Goal: Information Seeking & Learning: Find specific fact

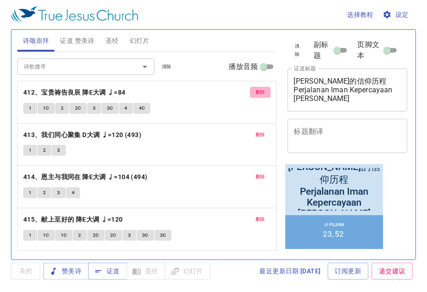
click at [259, 92] on span "删除" at bounding box center [261, 92] width 10 height 8
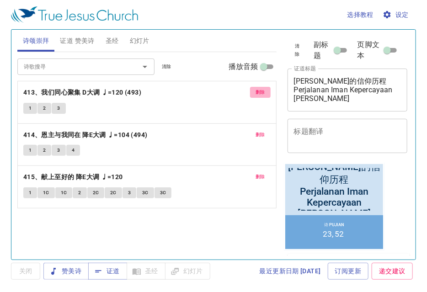
click at [259, 92] on span "删除" at bounding box center [261, 92] width 10 height 8
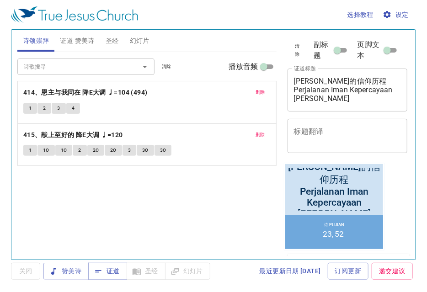
click at [259, 92] on span "删除" at bounding box center [261, 92] width 10 height 8
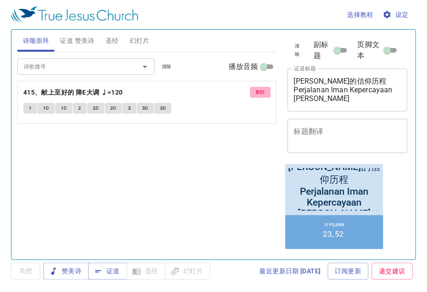
click at [259, 92] on span "删除" at bounding box center [261, 92] width 10 height 8
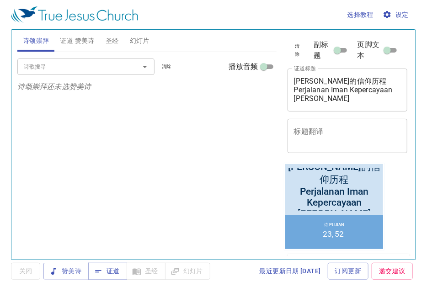
click at [65, 67] on input "诗歌搜寻" at bounding box center [72, 66] width 105 height 11
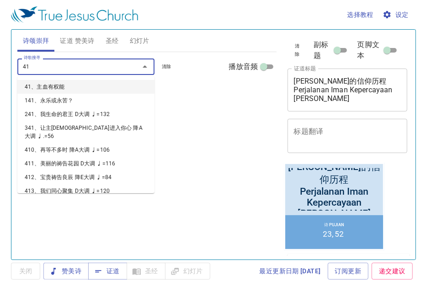
type input "418"
type input "419"
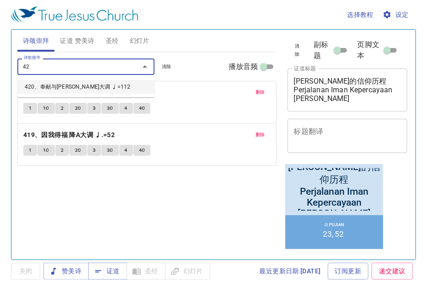
type input "420"
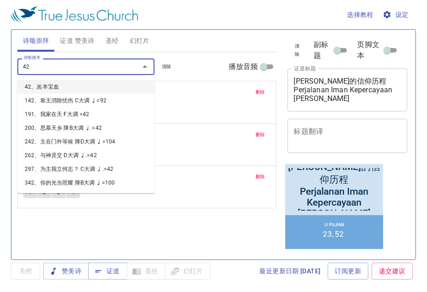
type input "421"
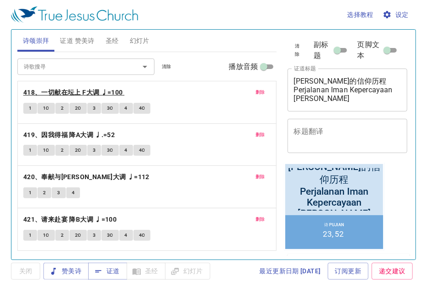
click at [73, 94] on b "418、一切献在坛上 F大调 ♩=100" at bounding box center [73, 92] width 100 height 11
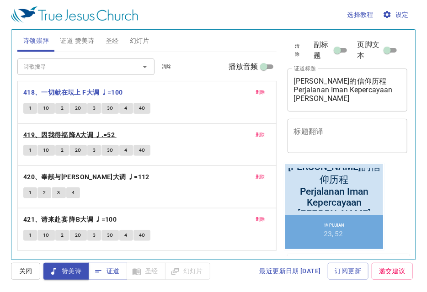
click at [82, 130] on b "419、因我得福 降A大调 ♩.=52" at bounding box center [69, 135] width 92 height 11
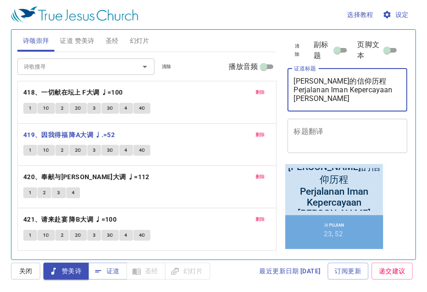
drag, startPoint x: 353, startPoint y: 79, endPoint x: 269, endPoint y: 78, distance: 84.7
click at [269, 78] on div "诗颂崇拜 证道 赞美诗 圣经 幻灯片 诗歌搜寻 诗歌搜寻 清除 播放音频 删除 418、一切献在坛上 F大调 ♩=100 1 1C 2 2C 3 3C 4 4…" at bounding box center [214, 141] width 400 height 230
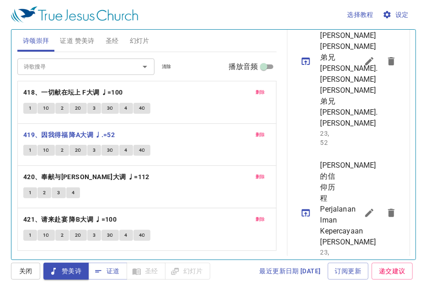
scroll to position [366, 0]
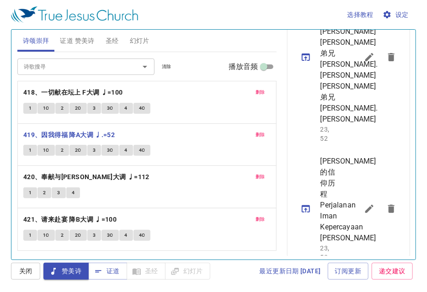
click at [366, 61] on icon "sermon lineup list" at bounding box center [370, 57] width 8 height 8
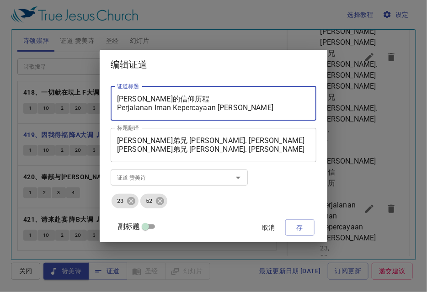
drag, startPoint x: 198, startPoint y: 97, endPoint x: 91, endPoint y: 97, distance: 107.1
click at [91, 97] on div "编辑证道 证道标题 [PERSON_NAME]的信仰历程 Perjalanan [PERSON_NAME] [PERSON_NAME] 证道标题 标题翻译 […" at bounding box center [213, 146] width 427 height 292
drag, startPoint x: 265, startPoint y: 111, endPoint x: 81, endPoint y: 103, distance: 185.1
click at [115, 109] on div "证道标题 常存感恩的人 Perjalanan [PERSON_NAME] [PERSON_NAME] 证道标题 标题翻译 [PERSON_NAME]弟兄 [P…" at bounding box center [214, 160] width 228 height 163
type textarea "常存感恩的人 Orang Yang Sentiasa Bersyukur"
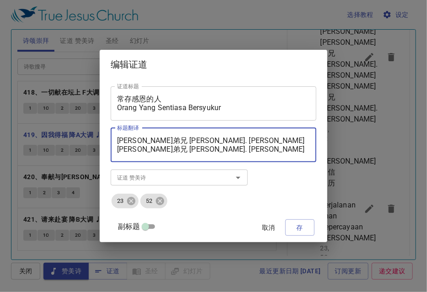
drag, startPoint x: 187, startPoint y: 140, endPoint x: 242, endPoint y: 141, distance: 54.5
click at [242, 141] on textarea "[PERSON_NAME]弟兄 [PERSON_NAME]. [PERSON_NAME] [PERSON_NAME]弟兄 [PERSON_NAME]. [PE…" at bounding box center [213, 144] width 193 height 17
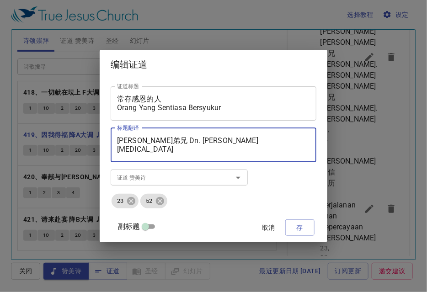
drag, startPoint x: 165, startPoint y: 140, endPoint x: 127, endPoint y: 141, distance: 38.0
click at [127, 141] on textarea "[PERSON_NAME]弟兄 Dn. [PERSON_NAME][MEDICAL_DATA] [PERSON_NAME]弟兄 [PERSON_NAME]. …" at bounding box center [213, 144] width 193 height 17
drag, startPoint x: 162, startPoint y: 151, endPoint x: 150, endPoint y: 151, distance: 11.9
click at [150, 151] on textarea "[PERSON_NAME]哥底母执事 Dn. [PERSON_NAME][MEDICAL_DATA] [PERSON_NAME]弟兄 [PERSON_NAME…" at bounding box center [213, 144] width 193 height 17
drag, startPoint x: 146, startPoint y: 149, endPoint x: 120, endPoint y: 151, distance: 26.1
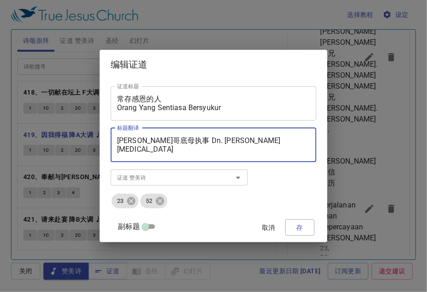
click at [120, 151] on div "证道标题 常存感恩的人 Orang Yang Sentiasa Bersyukur 证道标题 标题翻译 [PERSON_NAME]哥底母执事 Dn. [PER…" at bounding box center [214, 160] width 228 height 163
click at [180, 150] on textarea "[PERSON_NAME]哥底母执事 Dn. [PERSON_NAME][MEDICAL_DATA] [PERSON_NAME]姊妹 [PERSON_NAME…" at bounding box center [213, 144] width 193 height 17
drag, startPoint x: 185, startPoint y: 147, endPoint x: 240, endPoint y: 153, distance: 55.2
click at [240, 153] on textarea "[PERSON_NAME]哥底母执事 Dn. [PERSON_NAME][MEDICAL_DATA] [PERSON_NAME]姊妹 [PERSON_NAME…" at bounding box center [213, 144] width 193 height 17
click at [218, 151] on textarea "[PERSON_NAME]哥底母执事 Dn. [PERSON_NAME][MEDICAL_DATA] [PERSON_NAME]姊妹 [PERSON_NAME…" at bounding box center [213, 144] width 193 height 17
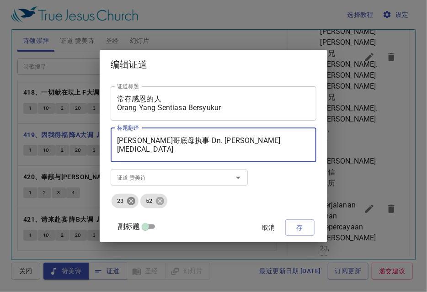
type textarea "[PERSON_NAME]哥底母执事 Dn. [PERSON_NAME][MEDICAL_DATA] [PERSON_NAME]姊妹 [PERSON_NAME…"
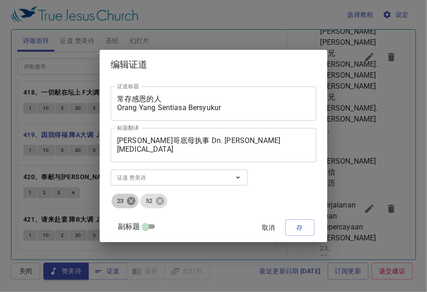
click at [136, 202] on icon at bounding box center [131, 201] width 10 height 10
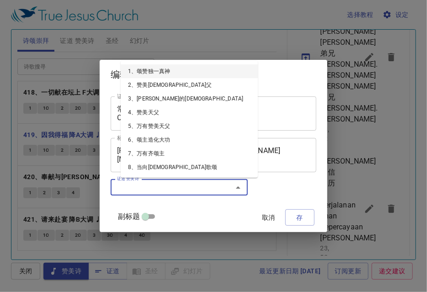
click at [142, 189] on input "证道 赞美诗" at bounding box center [166, 188] width 105 height 11
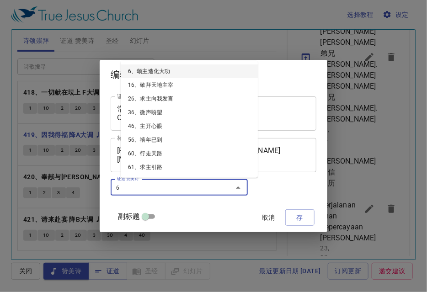
type input "65"
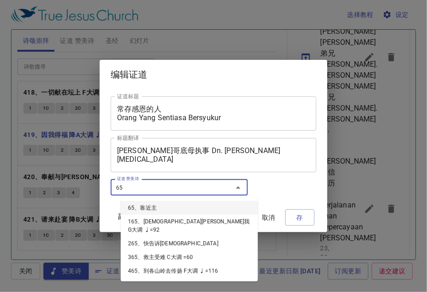
click at [159, 209] on li "65、靠近主" at bounding box center [189, 208] width 137 height 14
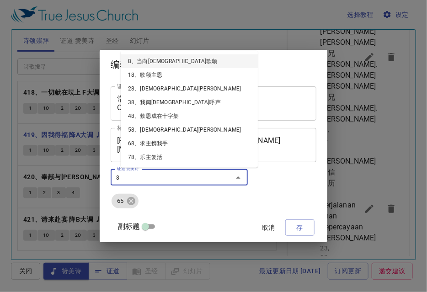
type input "89"
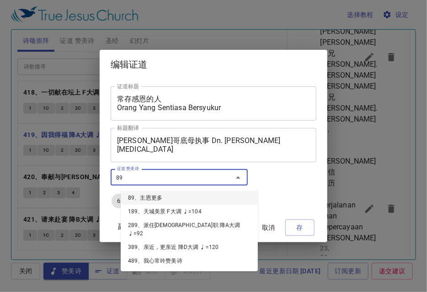
click at [159, 197] on li "89、主恩更多" at bounding box center [189, 198] width 137 height 14
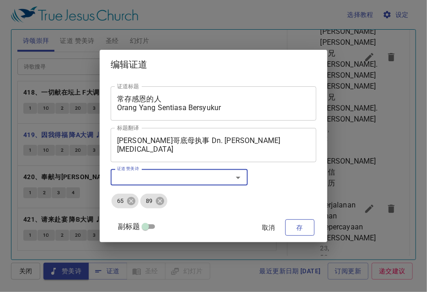
click at [296, 226] on span "存" at bounding box center [300, 227] width 15 height 11
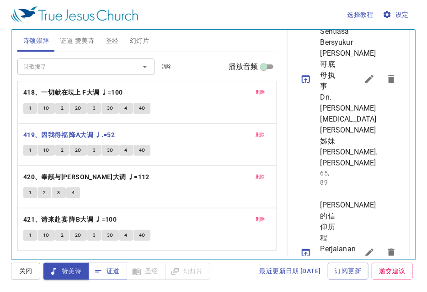
click at [303, 90] on button "sermon lineup list" at bounding box center [306, 79] width 22 height 22
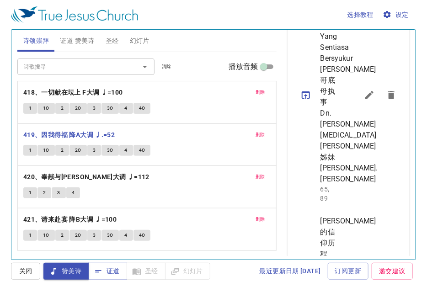
scroll to position [458, 0]
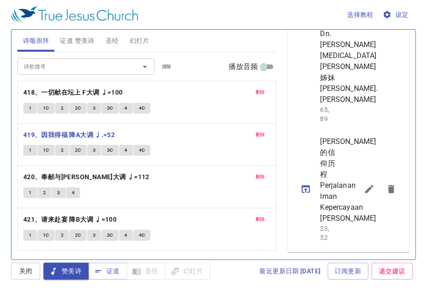
click at [361, 27] on button "sermon lineup list" at bounding box center [370, 16] width 22 height 22
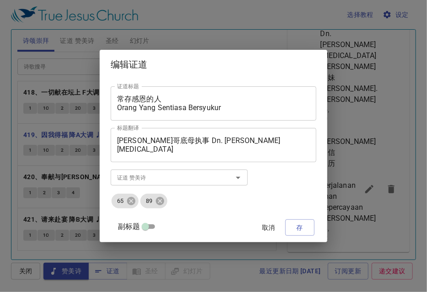
drag, startPoint x: 267, startPoint y: 113, endPoint x: 128, endPoint y: 99, distance: 139.4
click at [128, 99] on div "常存感恩的人 Orang Yang Sentiasa Bersyukur 证道标题" at bounding box center [214, 104] width 206 height 34
click at [298, 222] on button "存" at bounding box center [300, 228] width 29 height 17
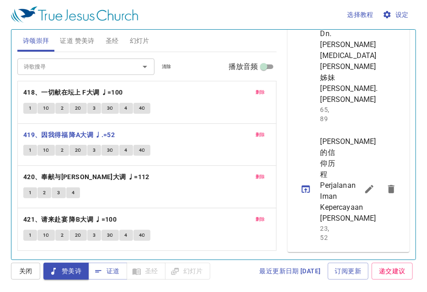
scroll to position [592, 0]
click at [367, 184] on icon "sermon lineup list" at bounding box center [369, 189] width 11 height 11
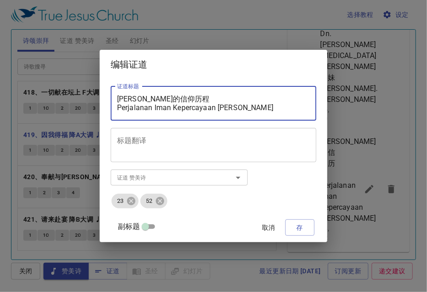
drag, startPoint x: 267, startPoint y: 110, endPoint x: 125, endPoint y: 95, distance: 142.7
click at [125, 95] on div "[PERSON_NAME]的信仰历程 Perjalanan Iman Kepercayaan [PERSON_NAME] 证道标题" at bounding box center [214, 104] width 206 height 34
paste textarea
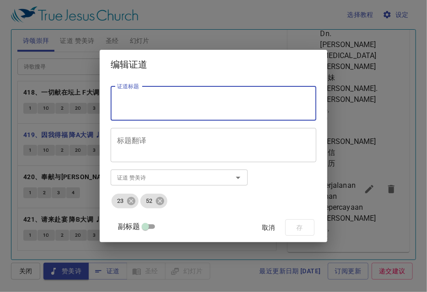
paste textarea
click at [260, 227] on span "取消" at bounding box center [269, 227] width 22 height 11
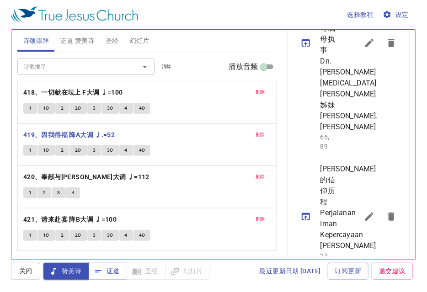
scroll to position [409, 0]
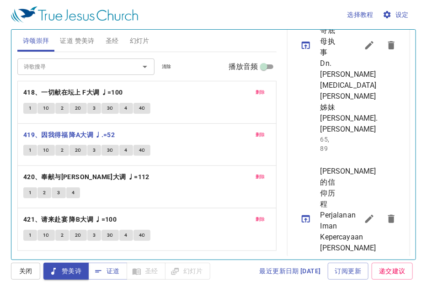
click at [366, 49] on icon "sermon lineup list" at bounding box center [370, 45] width 8 height 8
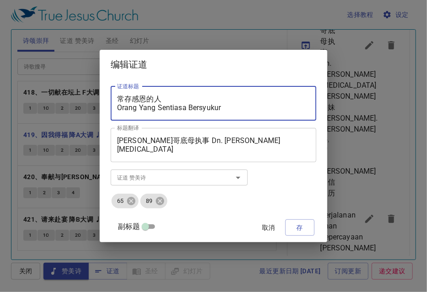
drag, startPoint x: 229, startPoint y: 107, endPoint x: 116, endPoint y: 98, distance: 113.0
click at [116, 98] on div "证道标题 常存感恩的人 Orang Yang Sentiasa Bersyukur 证道标题 标题翻译 [PERSON_NAME]哥底母执事 Dn. [PER…" at bounding box center [214, 160] width 228 height 163
click at [286, 221] on button "存" at bounding box center [300, 228] width 29 height 17
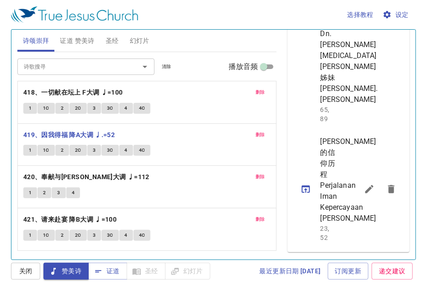
scroll to position [592, 0]
click at [373, 179] on button "sermon lineup list" at bounding box center [370, 190] width 22 height 22
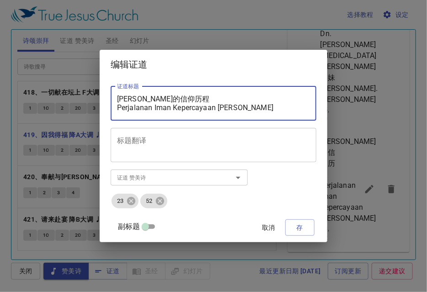
drag, startPoint x: 243, startPoint y: 110, endPoint x: 174, endPoint y: 98, distance: 70.6
click at [158, 93] on div "[PERSON_NAME]的信仰历程 Perjalanan Iman Kepercayaan [PERSON_NAME] 证道标题" at bounding box center [214, 104] width 206 height 34
drag, startPoint x: 256, startPoint y: 108, endPoint x: 114, endPoint y: 98, distance: 143.1
click at [114, 98] on div "证道标题 [PERSON_NAME]的信仰历程 Perjalanan [PERSON_NAME] [PERSON_NAME] 证道标题 标题翻译 标题翻译 副…" at bounding box center [214, 160] width 228 height 163
paste textarea "存感恩的人 Orang Yang Sentiasa Bersyukur"
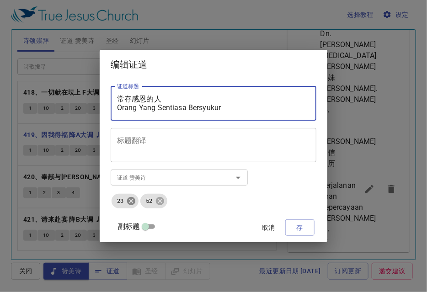
type textarea "常存感恩的人 Orang Yang Sentiasa Bersyukur"
click at [136, 196] on icon at bounding box center [131, 201] width 10 height 10
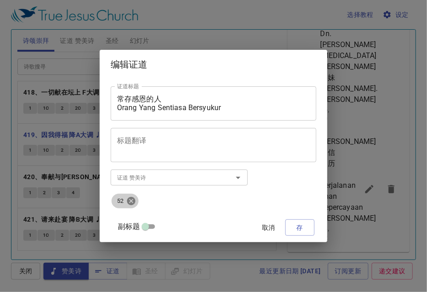
click at [135, 197] on icon at bounding box center [131, 201] width 8 height 8
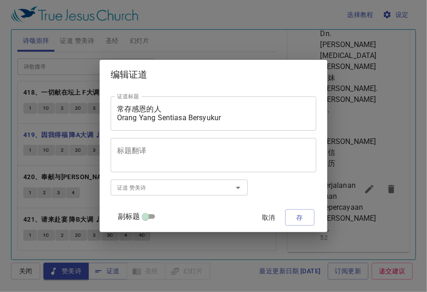
click at [135, 191] on input "证道 赞美诗" at bounding box center [166, 188] width 105 height 11
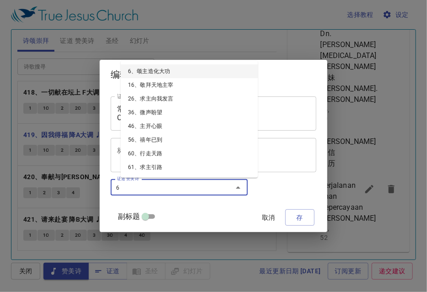
type input "65"
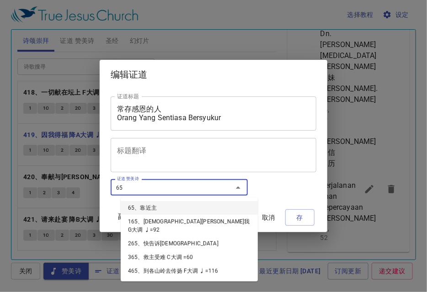
click at [160, 207] on li "65、靠近主" at bounding box center [189, 208] width 137 height 14
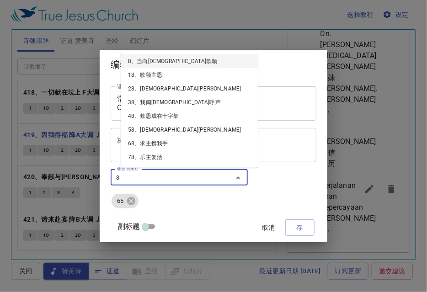
type input "89"
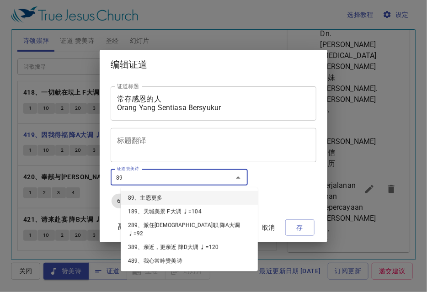
click at [163, 200] on li "89、主恩更多" at bounding box center [189, 198] width 137 height 14
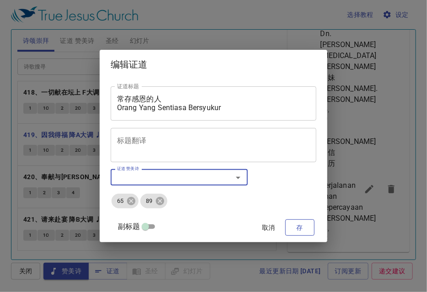
click at [300, 227] on button "存" at bounding box center [300, 228] width 29 height 17
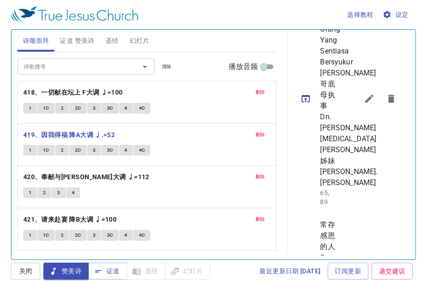
scroll to position [352, 0]
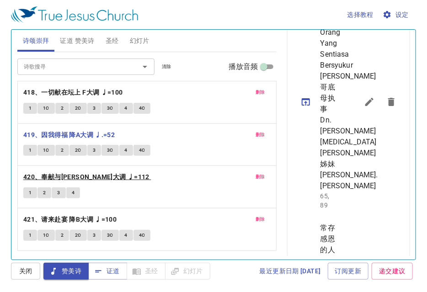
click at [73, 176] on b "420、奉献与[PERSON_NAME]大调 ♩=112" at bounding box center [86, 177] width 126 height 11
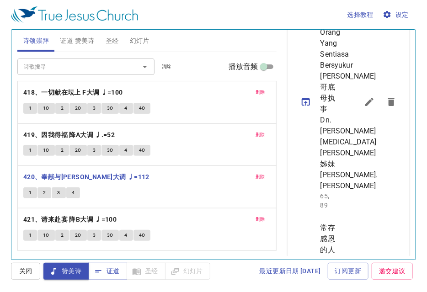
click at [70, 45] on span "证道 赞美诗" at bounding box center [77, 40] width 34 height 11
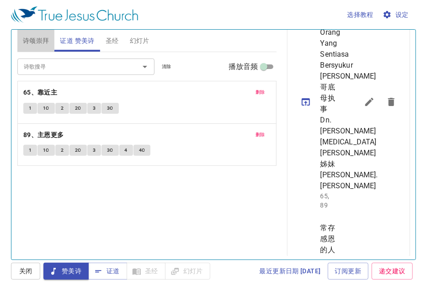
click at [49, 42] on span "诗颂崇拜" at bounding box center [36, 40] width 27 height 11
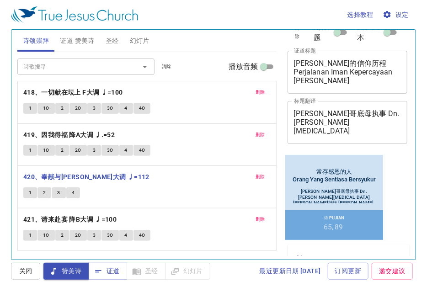
scroll to position [0, 0]
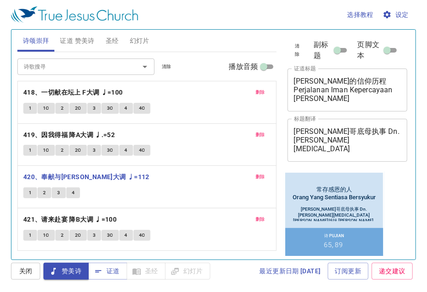
click at [85, 45] on span "证道 赞美诗" at bounding box center [77, 40] width 34 height 11
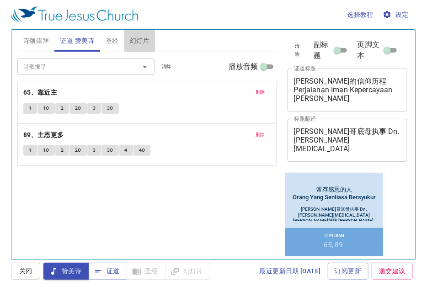
click at [124, 43] on button "幻灯片" at bounding box center [139, 41] width 31 height 22
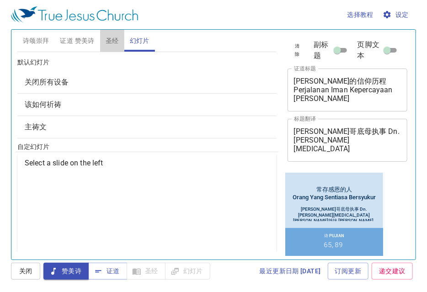
click at [113, 41] on span "圣经" at bounding box center [112, 40] width 13 height 11
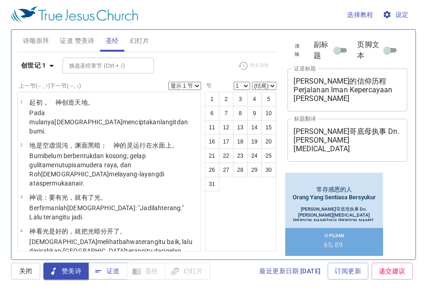
click at [93, 41] on span "证道 赞美诗" at bounding box center [77, 40] width 34 height 11
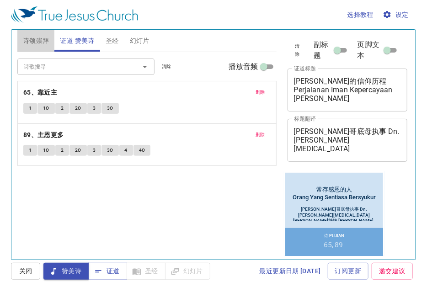
click at [38, 38] on span "诗颂崇拜" at bounding box center [36, 40] width 27 height 11
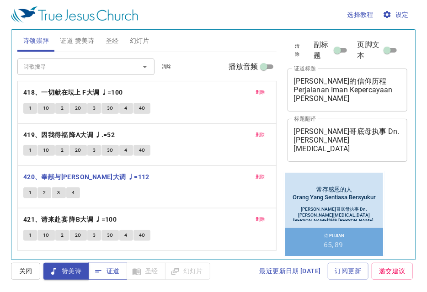
click at [108, 267] on span "证道" at bounding box center [108, 271] width 24 height 11
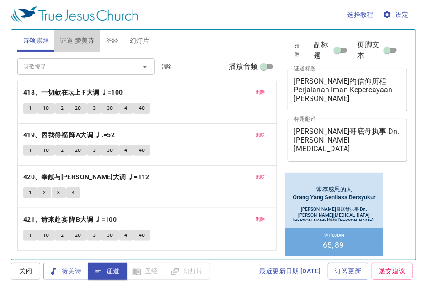
click at [86, 45] on span "证道 赞美诗" at bounding box center [77, 40] width 34 height 11
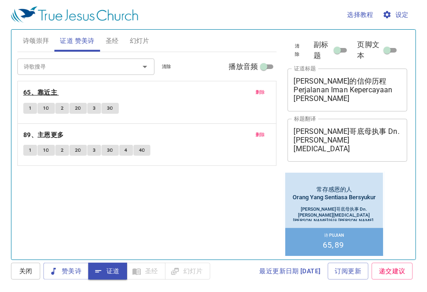
click at [52, 93] on b "65、靠近主" at bounding box center [40, 92] width 34 height 11
click at [29, 105] on span "1" at bounding box center [30, 108] width 3 height 8
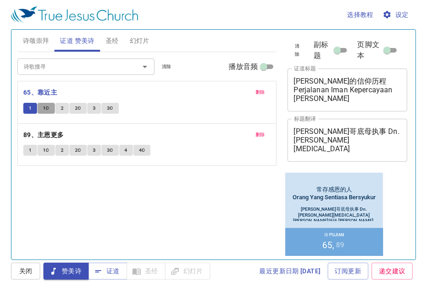
click at [45, 109] on span "1C" at bounding box center [46, 108] width 6 height 8
click at [59, 103] on button "2" at bounding box center [62, 108] width 14 height 11
click at [73, 105] on button "2C" at bounding box center [78, 108] width 17 height 11
click at [95, 106] on button "3" at bounding box center [94, 108] width 14 height 11
click at [107, 110] on span "3C" at bounding box center [110, 108] width 6 height 8
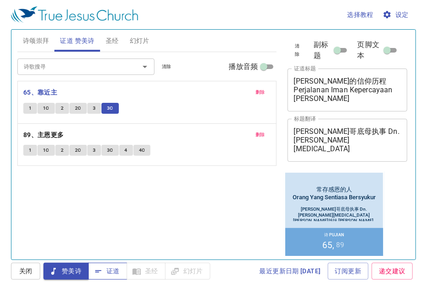
click at [107, 272] on span "证道" at bounding box center [108, 271] width 24 height 11
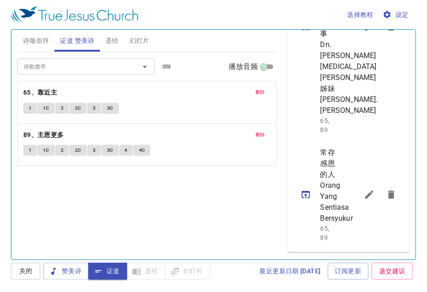
scroll to position [581, 0]
click at [114, 40] on span "圣经" at bounding box center [112, 40] width 13 height 11
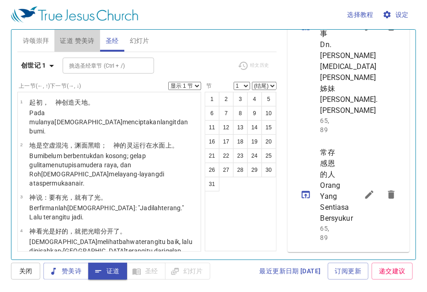
click at [82, 43] on span "证道 赞美诗" at bounding box center [77, 40] width 34 height 11
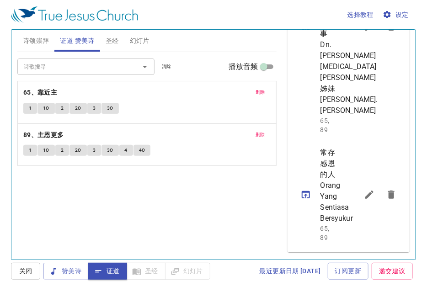
click at [306, 191] on icon "sermon lineup list" at bounding box center [306, 194] width 8 height 7
click at [118, 40] on span "圣经" at bounding box center [112, 40] width 13 height 11
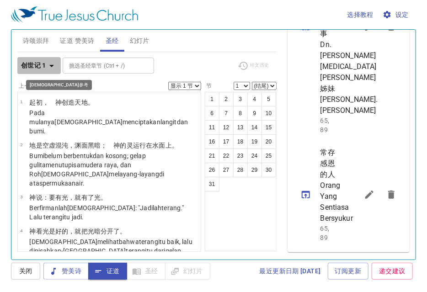
click at [48, 65] on icon "button" at bounding box center [51, 65] width 11 height 11
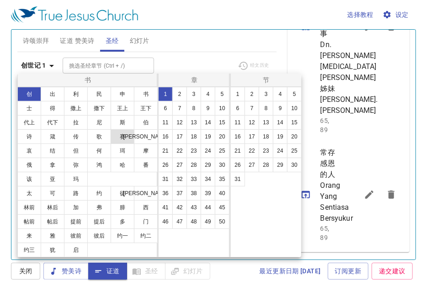
click at [127, 136] on button "赛" at bounding box center [123, 137] width 24 height 15
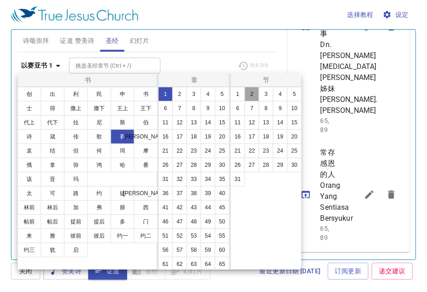
click at [253, 98] on button "2" at bounding box center [252, 94] width 15 height 15
select select "2"
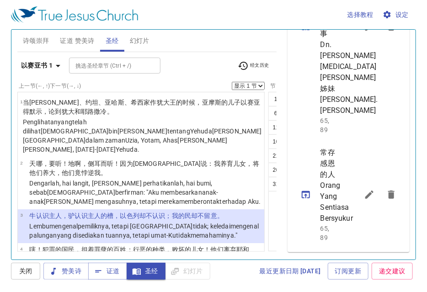
scroll to position [63, 0]
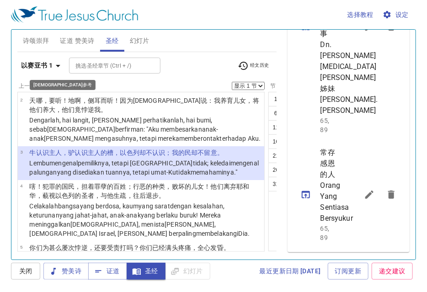
click at [52, 67] on b "以赛亚书 1" at bounding box center [37, 65] width 32 height 11
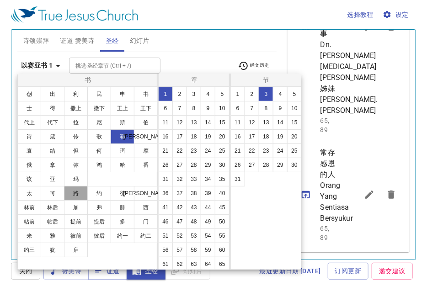
click at [81, 195] on button "路" at bounding box center [76, 193] width 24 height 15
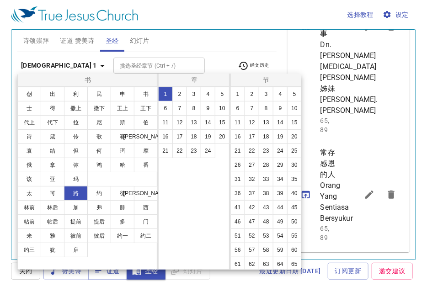
scroll to position [0, 0]
click at [180, 136] on button "17" at bounding box center [180, 137] width 15 height 15
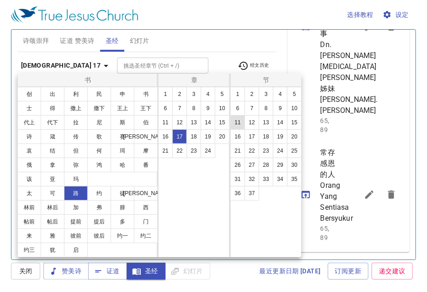
click at [241, 124] on button "11" at bounding box center [238, 122] width 15 height 15
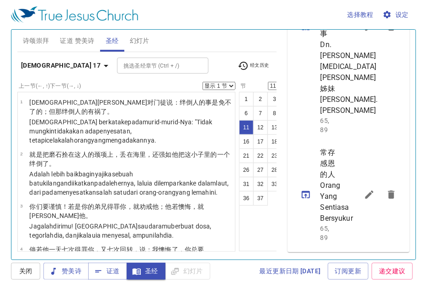
scroll to position [481, 0]
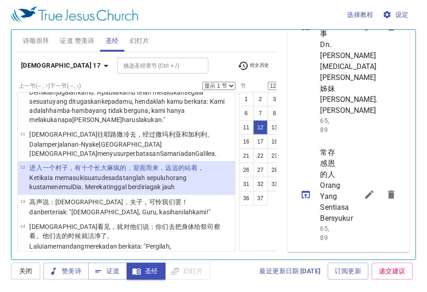
click at [242, 222] on div "1 2 3 4 5 6 7 8 9 10 11 12 13 14 15 16 17 18 19 20 21 22 23 24 25 26 27 28 29 3…" at bounding box center [275, 172] width 72 height 160
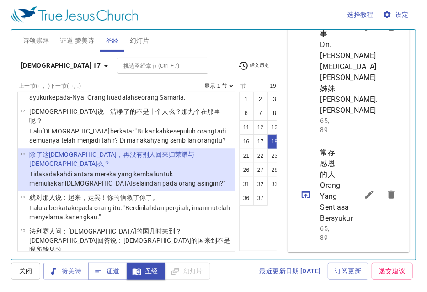
scroll to position [807, 0]
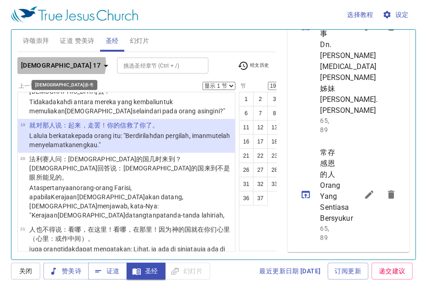
click at [101, 64] on icon "button" at bounding box center [106, 65] width 11 height 11
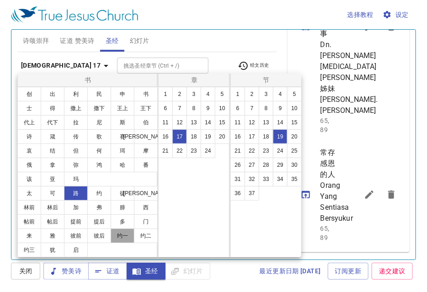
click at [124, 237] on button "约一" at bounding box center [123, 236] width 24 height 15
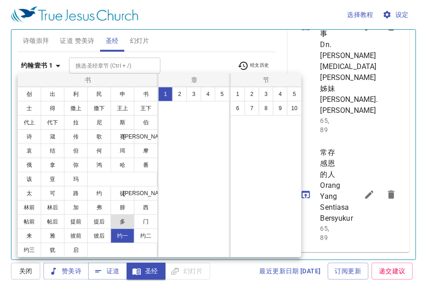
scroll to position [0, 0]
click at [192, 97] on button "3" at bounding box center [194, 94] width 15 height 15
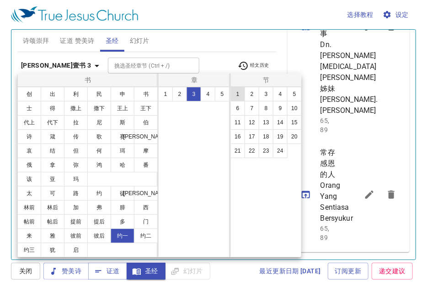
click at [238, 93] on button "1" at bounding box center [238, 94] width 15 height 15
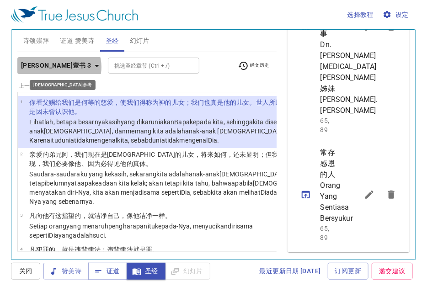
click at [92, 67] on icon "button" at bounding box center [97, 65] width 11 height 11
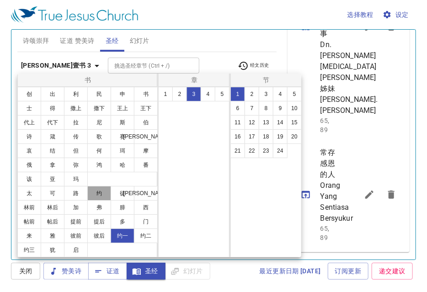
click at [104, 190] on button "约" at bounding box center [99, 193] width 24 height 15
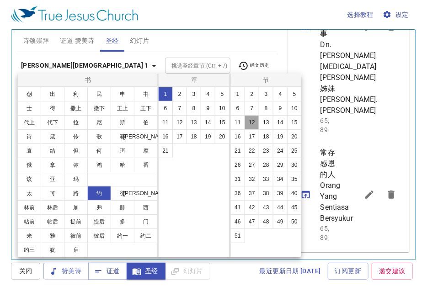
click at [251, 122] on button "12" at bounding box center [252, 122] width 15 height 15
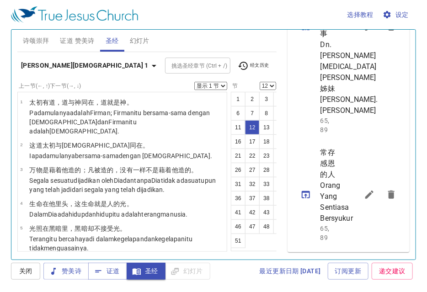
scroll to position [350, 0]
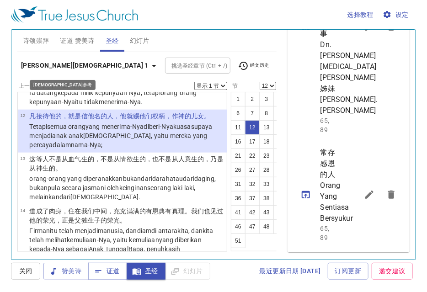
click at [149, 67] on icon "button" at bounding box center [154, 65] width 11 height 11
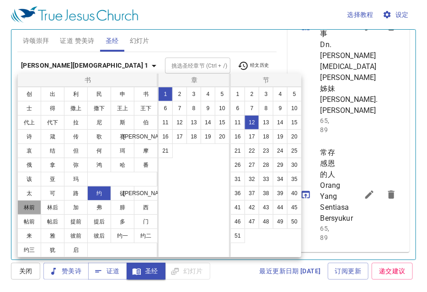
click at [27, 206] on button "林前" at bounding box center [29, 207] width 24 height 15
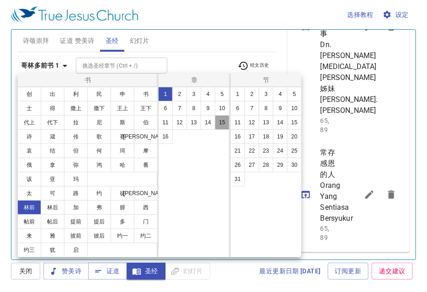
click at [223, 122] on button "15" at bounding box center [222, 122] width 15 height 15
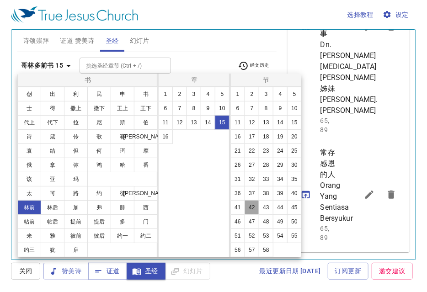
click at [255, 205] on button "42" at bounding box center [252, 207] width 15 height 15
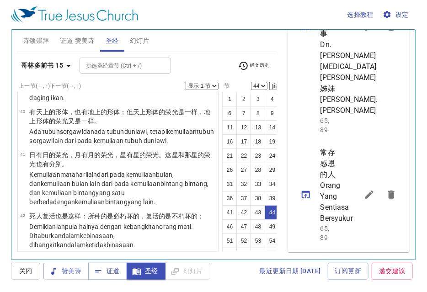
scroll to position [2140, 0]
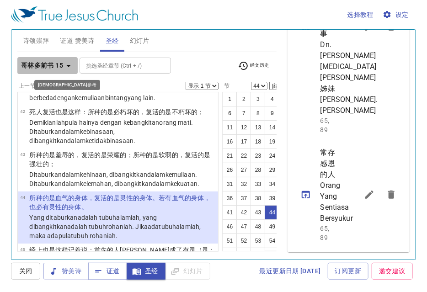
click at [66, 64] on icon "button" at bounding box center [68, 65] width 11 height 11
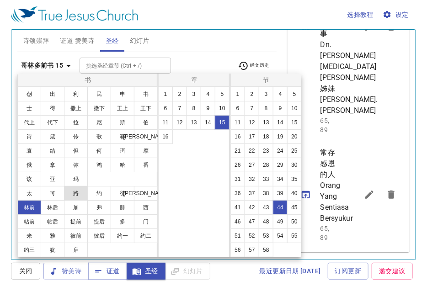
click at [81, 189] on button "路" at bounding box center [76, 193] width 24 height 15
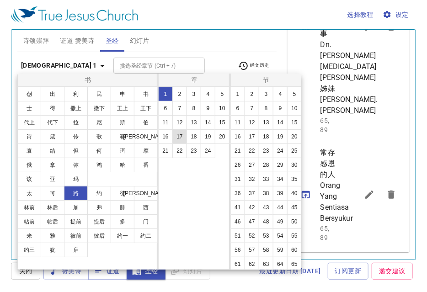
scroll to position [0, 0]
click at [175, 136] on button "17" at bounding box center [180, 137] width 15 height 15
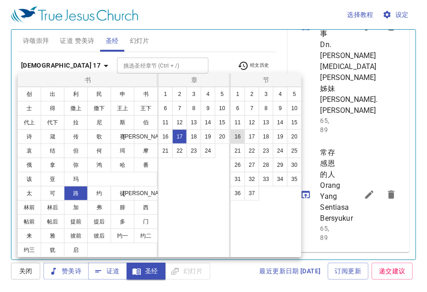
click at [243, 132] on button "16" at bounding box center [238, 137] width 15 height 15
select select "16"
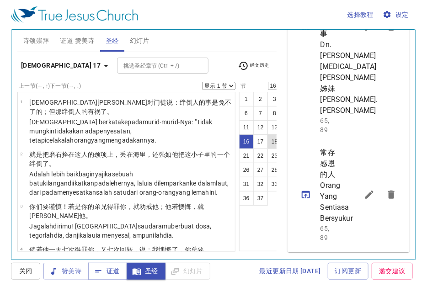
scroll to position [696, 0]
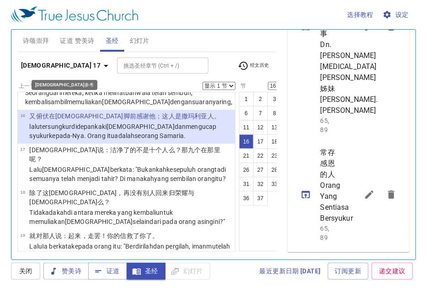
click at [38, 62] on b "[DEMOGRAPHIC_DATA] 17" at bounding box center [61, 65] width 80 height 11
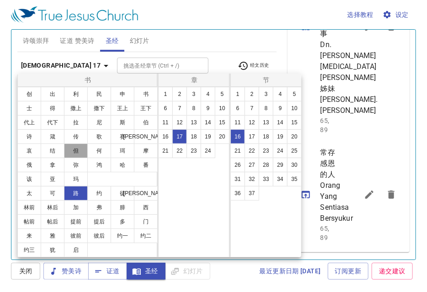
click at [75, 150] on button "但" at bounding box center [76, 151] width 24 height 15
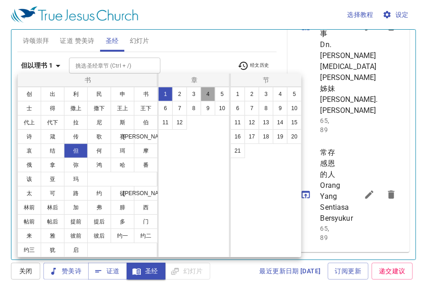
click at [208, 97] on button "4" at bounding box center [208, 94] width 15 height 15
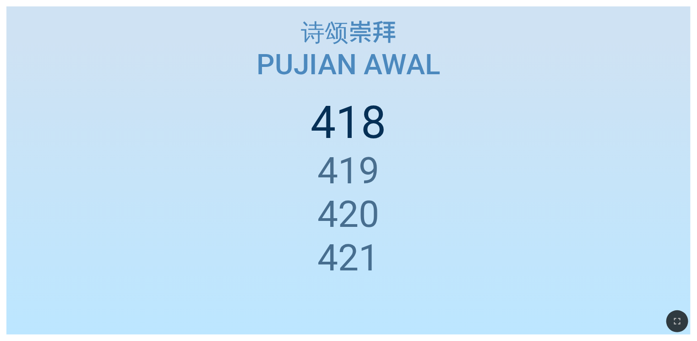
drag, startPoint x: 0, startPoint y: 145, endPoint x: 25, endPoint y: 142, distance: 25.3
click at [37, 143] on div "诗颂崇拜 诗颂崇拜 Pujian Awal Pujian Awal 418 419 420 421" at bounding box center [348, 170] width 697 height 341
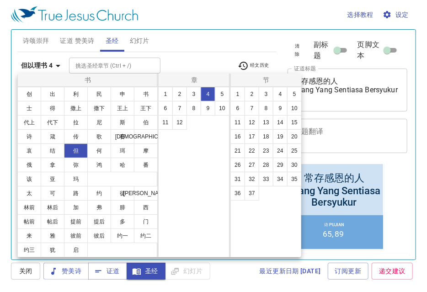
scroll to position [572, 0]
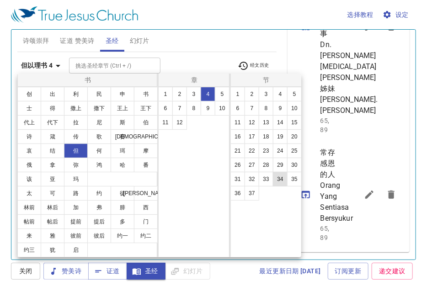
click at [0, 0] on button "34" at bounding box center [0, 0] width 0 height 0
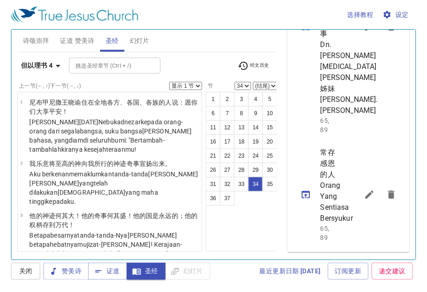
scroll to position [2158, 0]
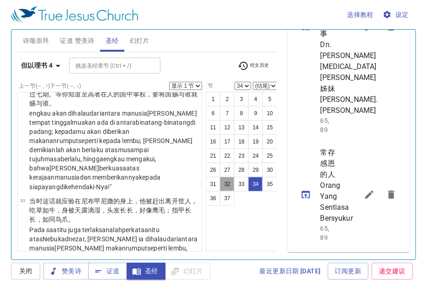
click at [229, 181] on button "32" at bounding box center [227, 184] width 15 height 15
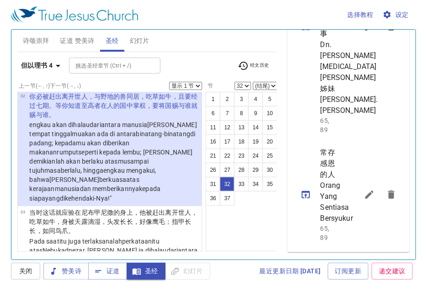
scroll to position [2146, 0]
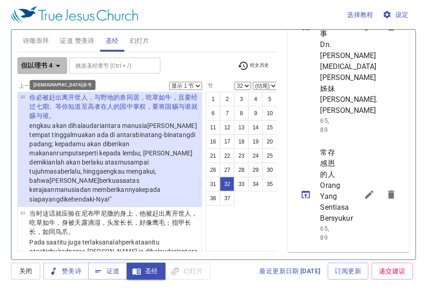
click at [55, 64] on icon "button" at bounding box center [58, 65] width 11 height 11
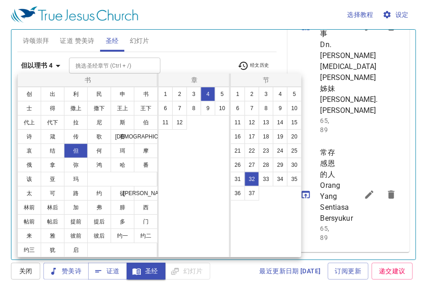
click at [0, 0] on div at bounding box center [0, 0] width 0 height 0
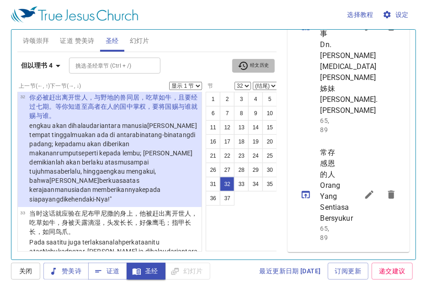
click at [253, 69] on span "经文历史" at bounding box center [254, 65] width 32 height 11
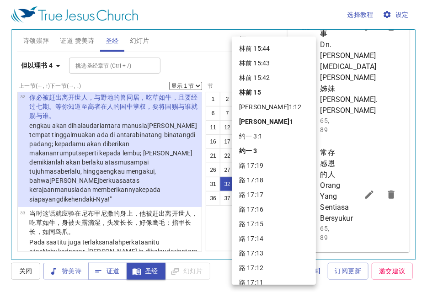
scroll to position [51, 0]
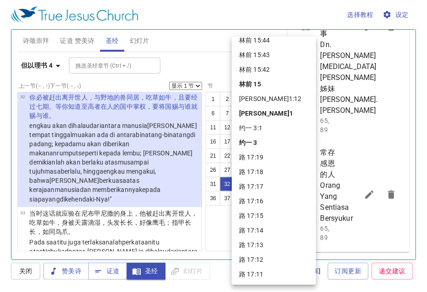
click at [0, 0] on div at bounding box center [0, 0] width 0 height 0
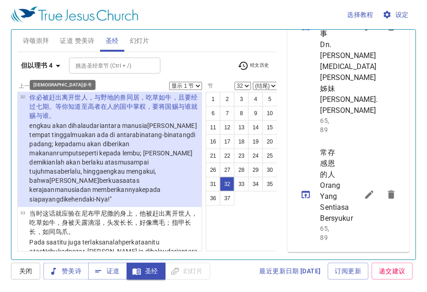
click at [58, 64] on icon "button" at bounding box center [58, 65] width 11 height 11
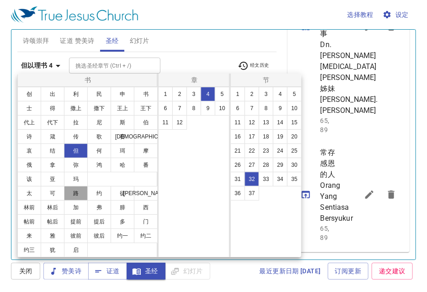
click at [76, 193] on button "路" at bounding box center [76, 193] width 24 height 15
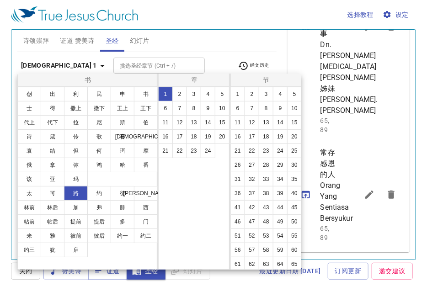
scroll to position [0, 0]
click at [0, 0] on button "17" at bounding box center [0, 0] width 0 height 0
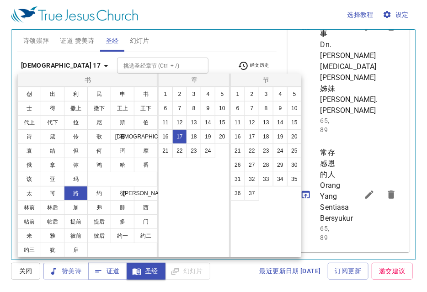
click at [0, 0] on div at bounding box center [0, 0] width 0 height 0
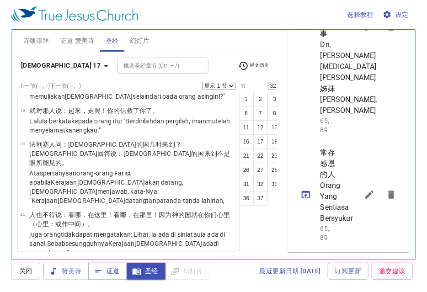
scroll to position [824, 0]
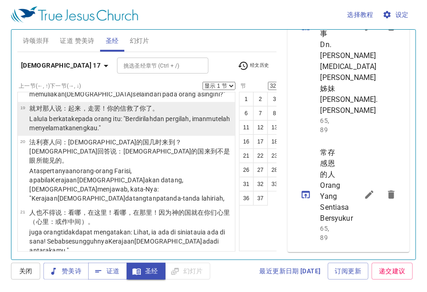
click at [139, 132] on wg846 ": "Berdirilah dan pergilah , imanmu telah menyelamatkan engkau ."" at bounding box center [129, 123] width 201 height 16
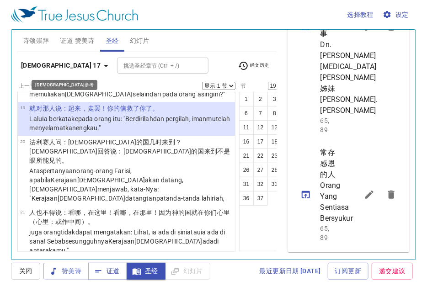
click at [104, 66] on icon "button" at bounding box center [106, 66] width 5 height 2
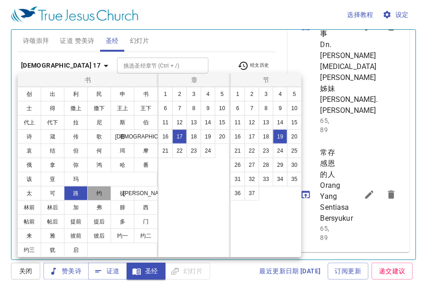
click at [0, 0] on button "约" at bounding box center [0, 0] width 0 height 0
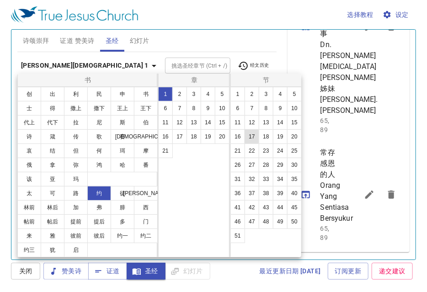
click at [0, 0] on button "17" at bounding box center [0, 0] width 0 height 0
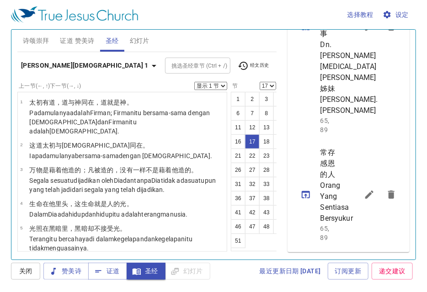
scroll to position [616, 0]
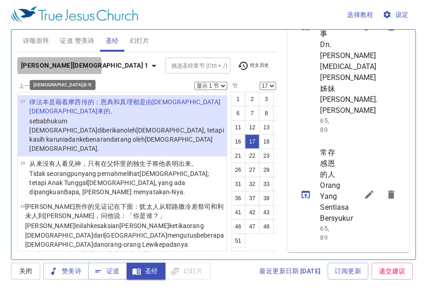
click at [149, 66] on icon "button" at bounding box center [154, 65] width 11 height 11
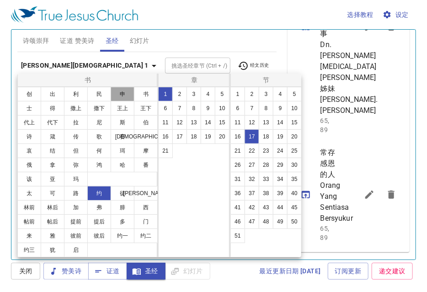
click at [0, 0] on button "申" at bounding box center [0, 0] width 0 height 0
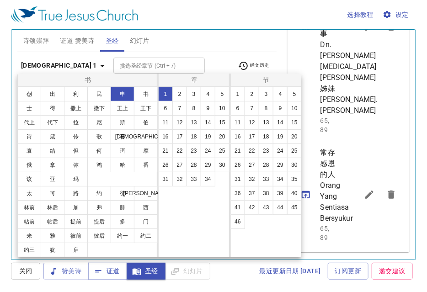
scroll to position [0, 0]
click at [176, 179] on button "32" at bounding box center [180, 179] width 15 height 15
click at [280, 198] on button "39" at bounding box center [280, 193] width 15 height 15
select select "39"
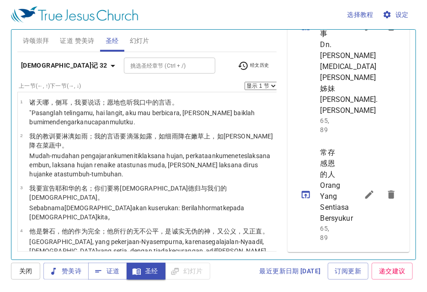
scroll to position [1975, 0]
